Goal: Information Seeking & Learning: Find specific fact

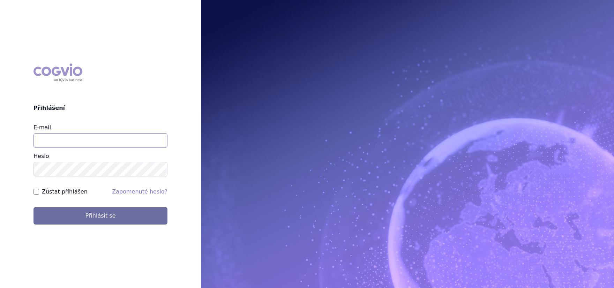
click at [91, 144] on input "E-mail" at bounding box center [100, 140] width 134 height 15
type input "[PERSON_NAME][EMAIL_ADDRESS][DOMAIN_NAME]"
click at [67, 192] on label "Zůstat přihlášen" at bounding box center [65, 192] width 46 height 8
click at [39, 192] on input "Zůstat přihlášen" at bounding box center [36, 192] width 6 height 6
checkbox input "true"
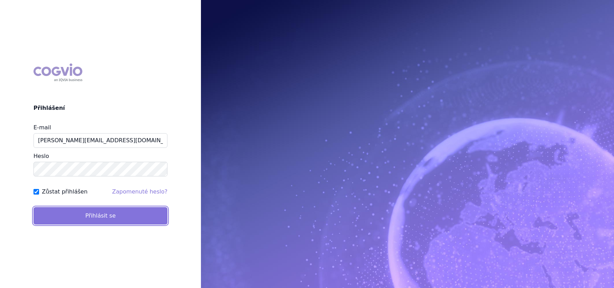
click at [74, 211] on button "Přihlásit se" at bounding box center [100, 215] width 134 height 17
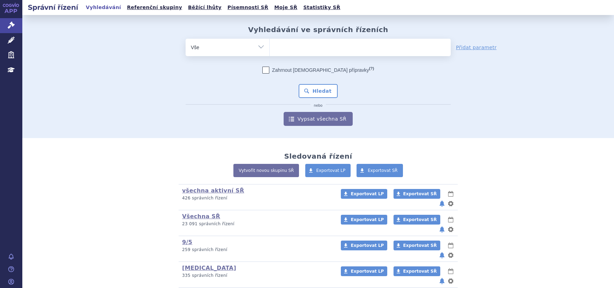
click at [290, 45] on ul at bounding box center [360, 46] width 181 height 15
click at [270, 45] on select at bounding box center [269, 46] width 0 height 17
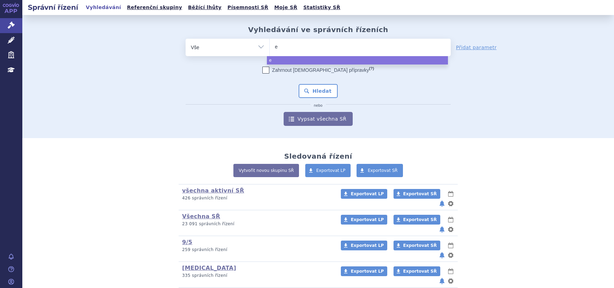
type input "el"
type input "elah"
type input "elaher"
type input "elahere"
select select "elahere"
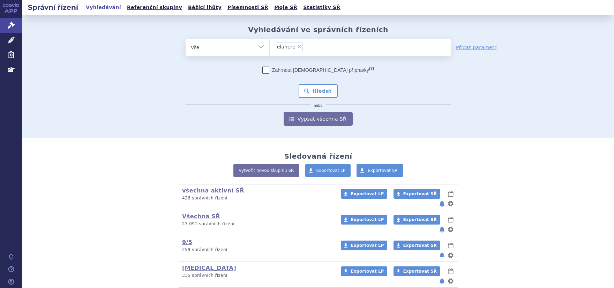
click at [322, 83] on div "Zahrnout bratrské přípravky (?) * Pozor, hledání dle vyhledávacího parametru In…" at bounding box center [318, 96] width 265 height 59
click at [322, 88] on button "Hledat" at bounding box center [317, 91] width 39 height 14
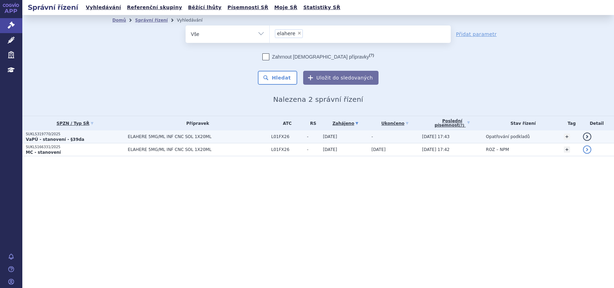
click at [58, 138] on strong "VaPÚ - stanovení - §39da" at bounding box center [55, 139] width 59 height 5
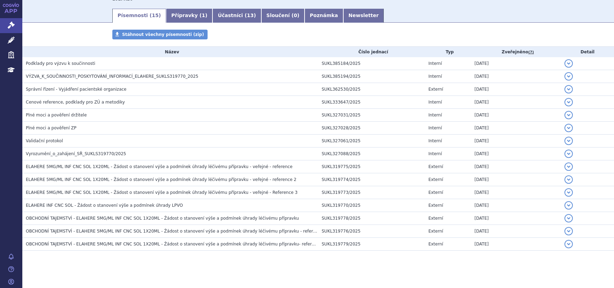
scroll to position [107, 0]
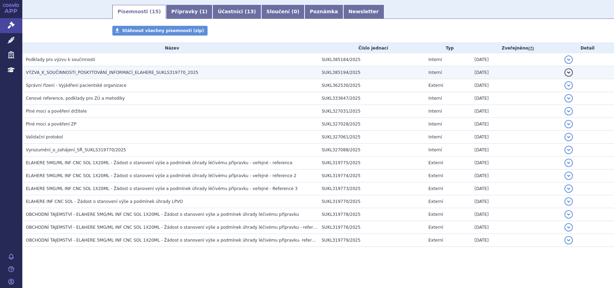
click at [79, 74] on span "VÝZVA_K_SOUČINNOSTI_POSKYTOVÁNÍ_INFORMACÍ_ELAHERE_SUKLS319770_2025" at bounding box center [112, 72] width 172 height 5
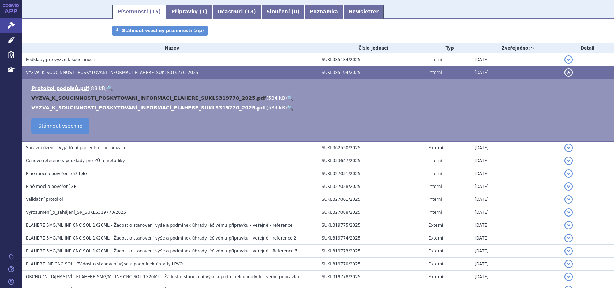
click at [83, 97] on link "VYZVA_K_SOUCINNOSTI_POSKYTOVANI_INFORMACI_ELAHERE_SUKLS319770_2025.pdf" at bounding box center [148, 98] width 235 height 6
